Goal: Transaction & Acquisition: Obtain resource

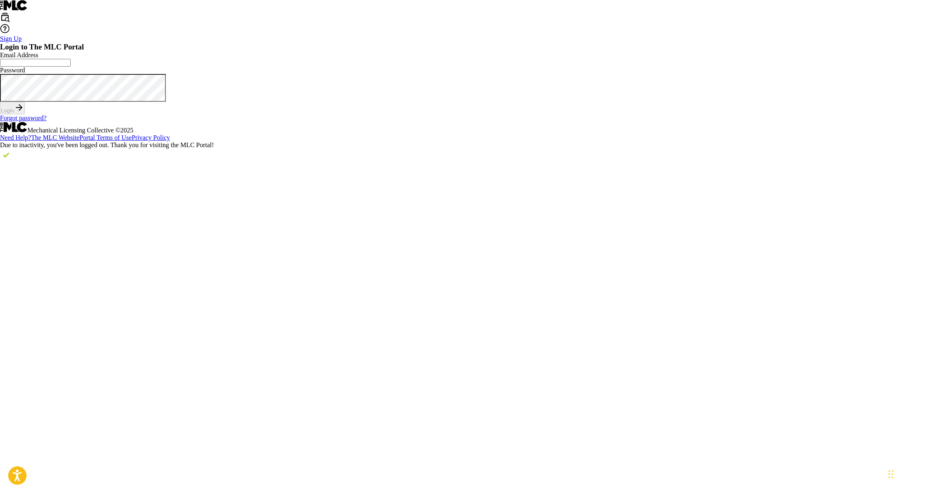
type input "[PERSON_NAME][EMAIL_ADDRESS][DOMAIN_NAME]"
click at [25, 114] on button "Login" at bounding box center [12, 108] width 25 height 13
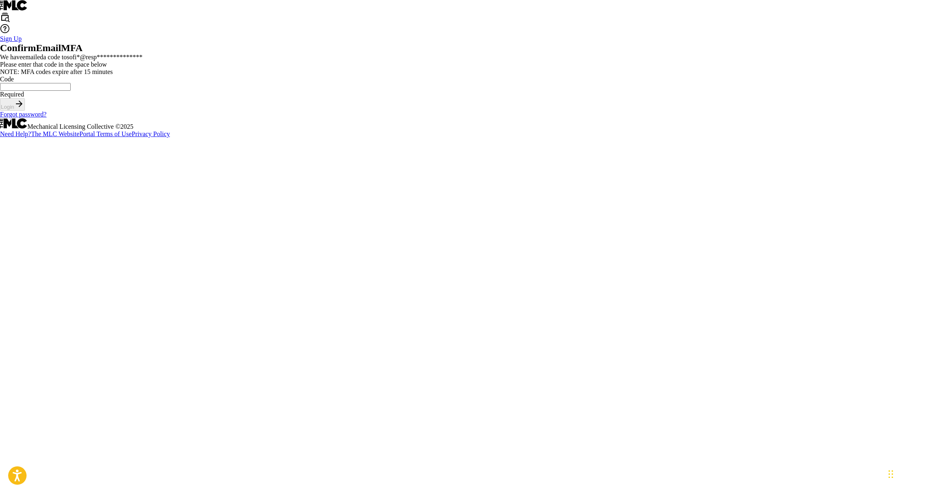
click at [71, 91] on input "Code" at bounding box center [35, 87] width 71 height 8
paste input "263374"
type input "263374"
click at [25, 111] on button "Login" at bounding box center [12, 104] width 25 height 13
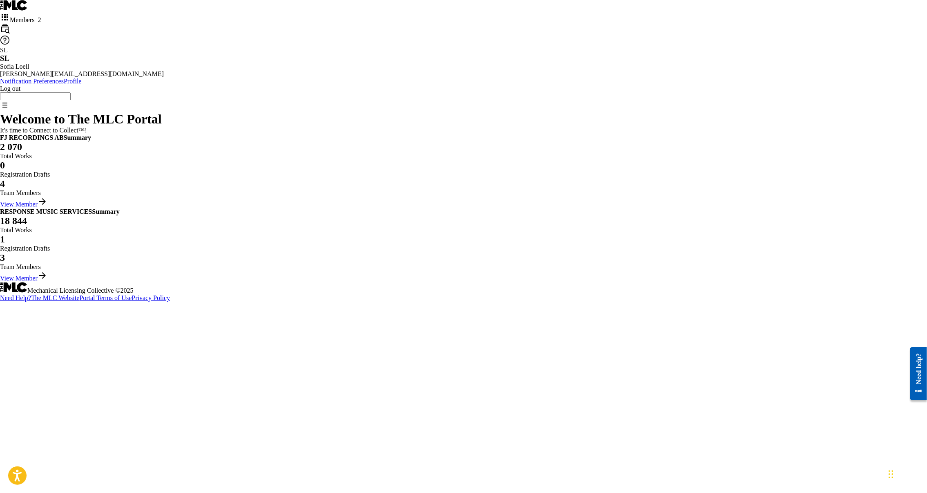
scroll to position [92, 0]
click at [47, 282] on link "View Member" at bounding box center [23, 278] width 47 height 7
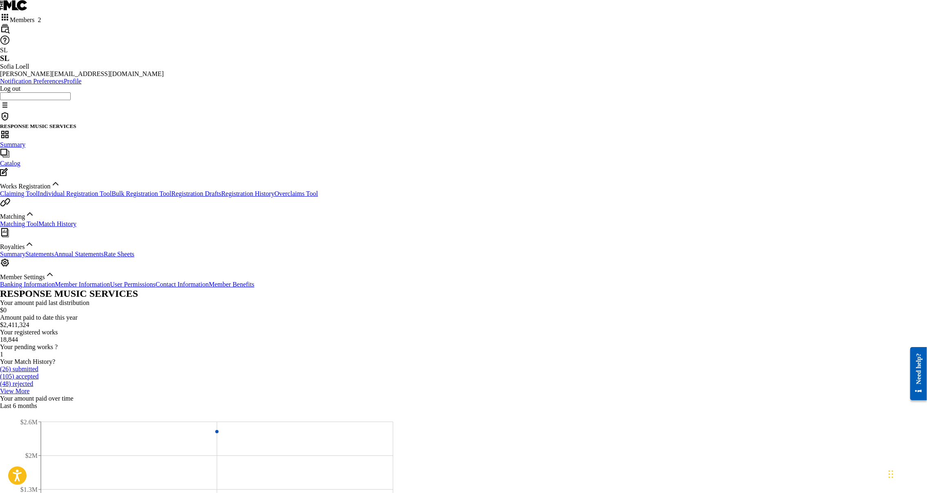
click at [25, 257] on link "Summary" at bounding box center [12, 253] width 25 height 7
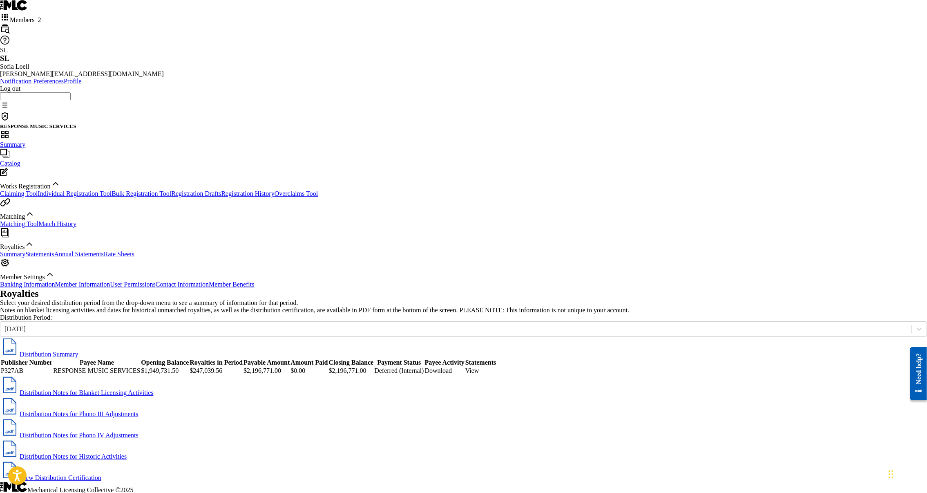
click at [20, 160] on span "Catalog" at bounding box center [10, 163] width 20 height 7
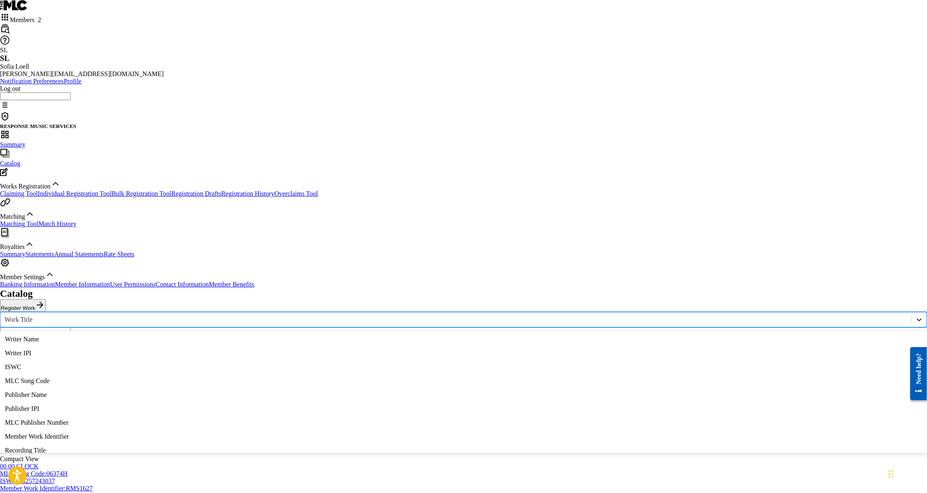
click at [917, 318] on icon "Search Form" at bounding box center [919, 319] width 5 height 3
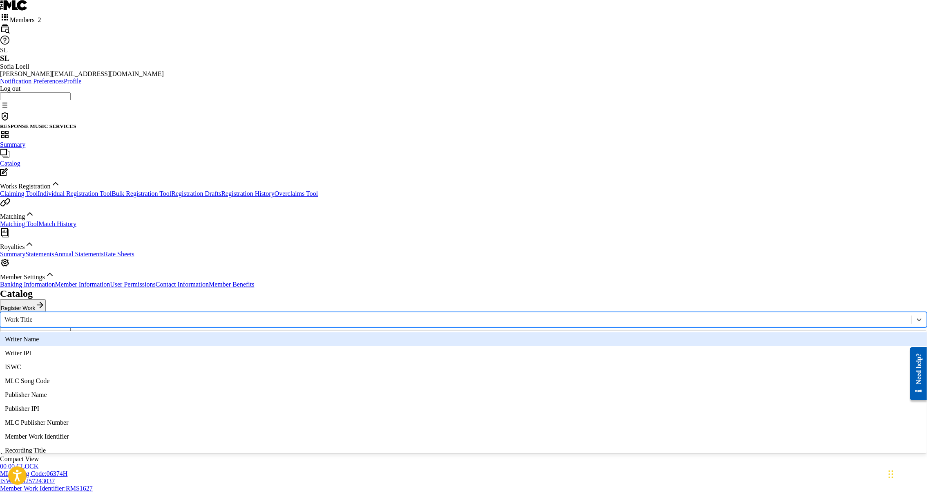
drag, startPoint x: 264, startPoint y: 124, endPoint x: 290, endPoint y: 116, distance: 27.3
click at [264, 332] on div "Writer Name" at bounding box center [463, 339] width 927 height 14
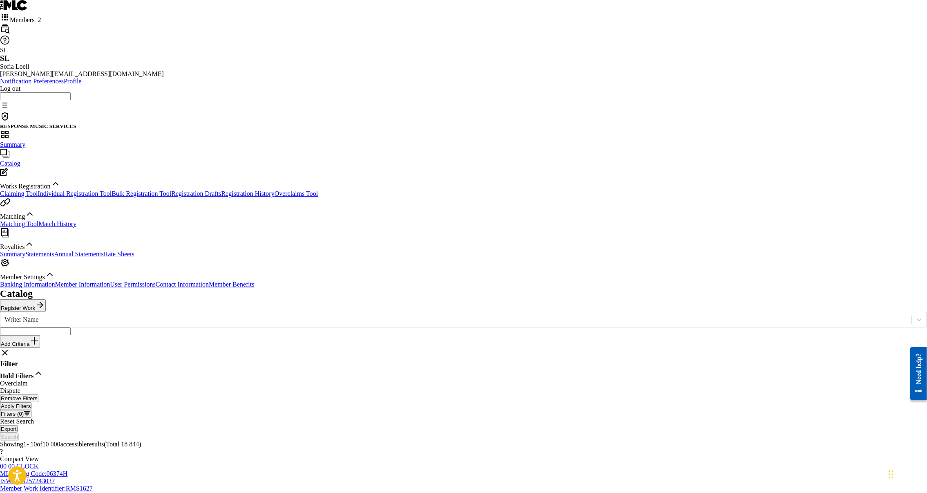
click at [71, 327] on input "Search Form" at bounding box center [35, 331] width 71 height 8
type input "[PERSON_NAME]"
click at [19, 433] on button "Search" at bounding box center [9, 437] width 19 height 8
click at [18, 425] on button "Export" at bounding box center [9, 429] width 18 height 8
drag, startPoint x: 697, startPoint y: 181, endPoint x: 710, endPoint y: 185, distance: 13.2
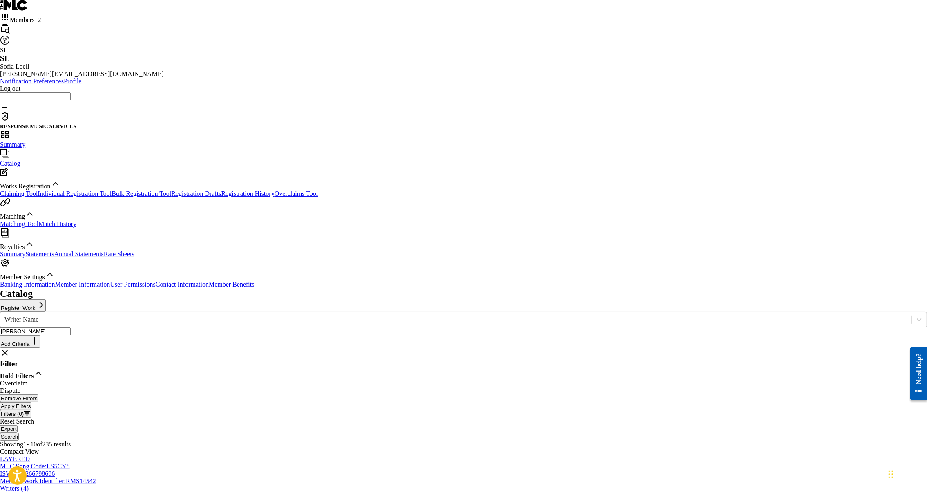
radio input "true"
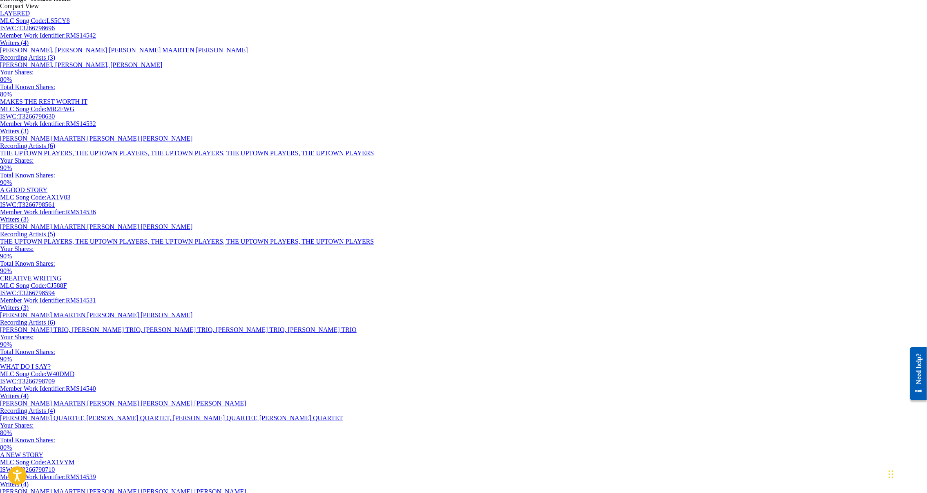
scroll to position [448, 0]
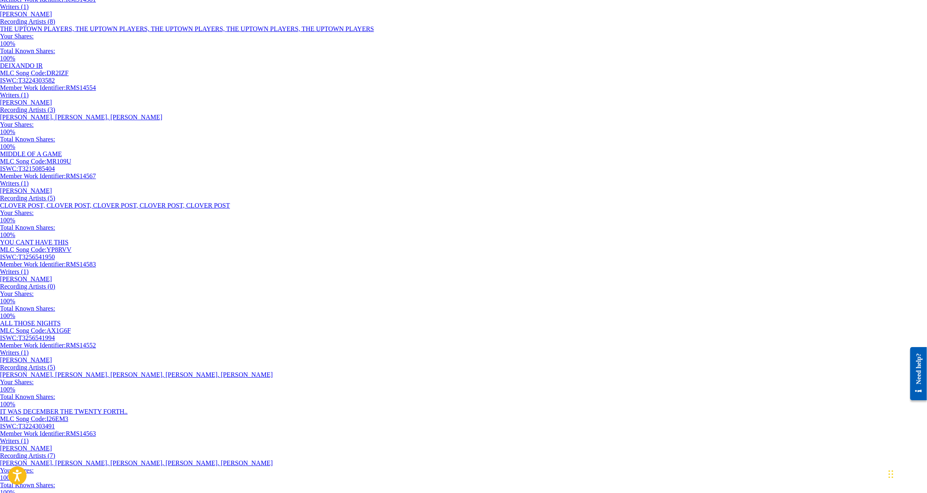
scroll to position [2563, 0]
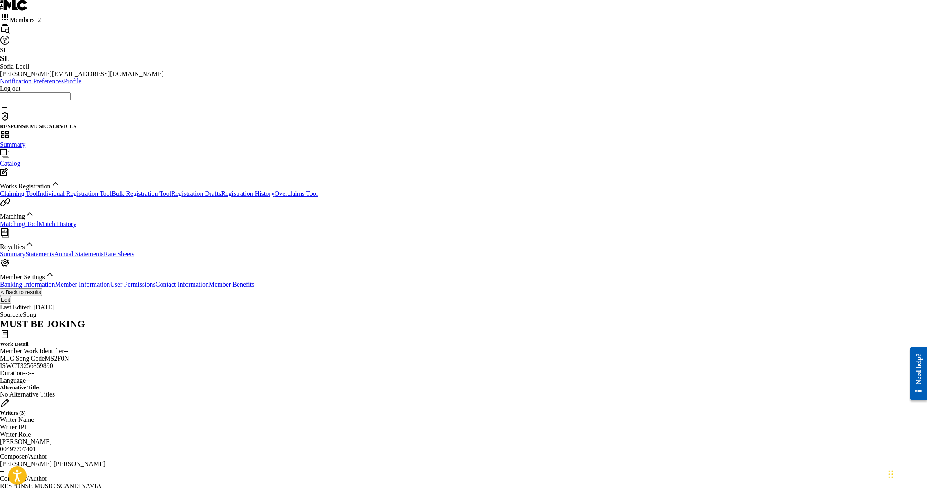
click at [42, 288] on button "< Back to results" at bounding box center [21, 292] width 42 height 8
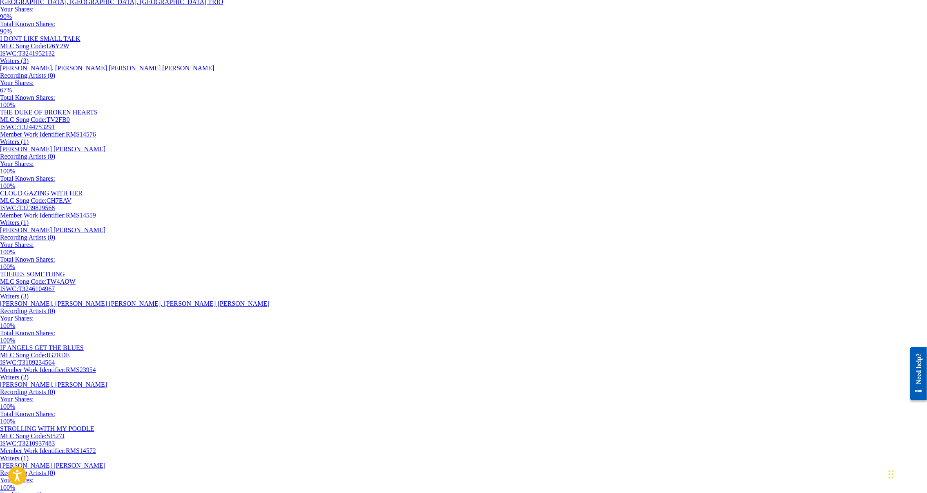
scroll to position [6270, 0]
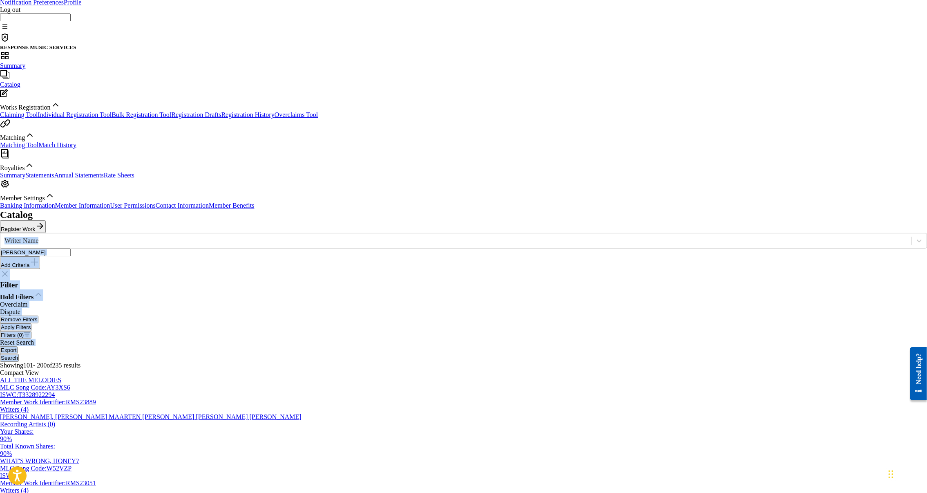
drag, startPoint x: 16, startPoint y: 341, endPoint x: 300, endPoint y: 420, distance: 295.3
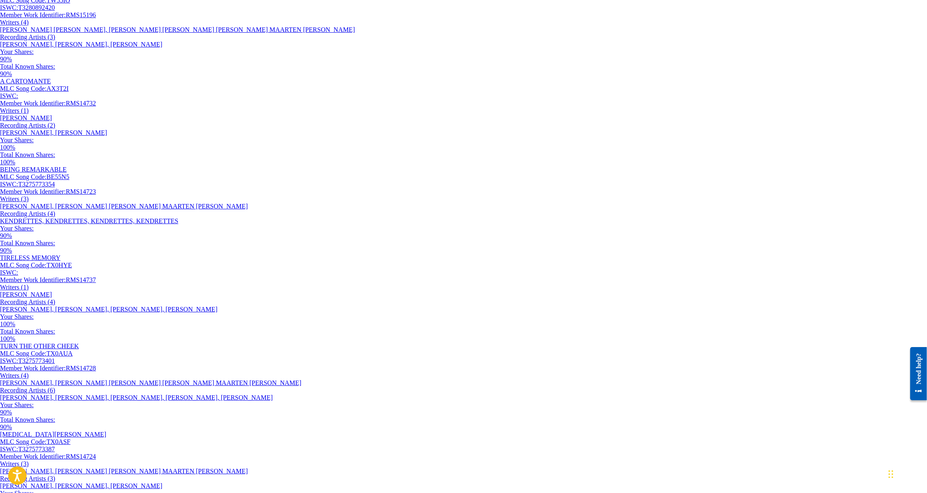
scroll to position [0, 0]
